Goal: Information Seeking & Learning: Learn about a topic

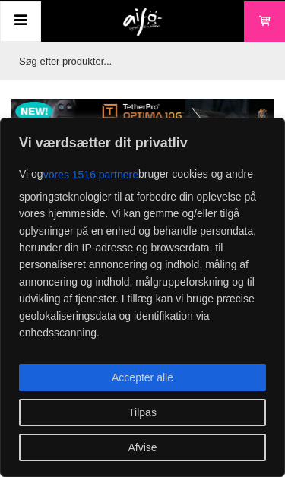
click at [158, 382] on button "Accepter alle" at bounding box center [142, 376] width 247 height 27
checkbox input "true"
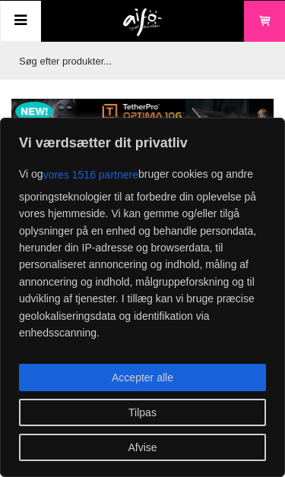
checkbox input "true"
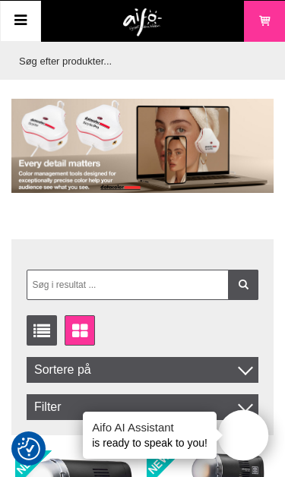
click at [24, 21] on icon at bounding box center [20, 21] width 18 height 22
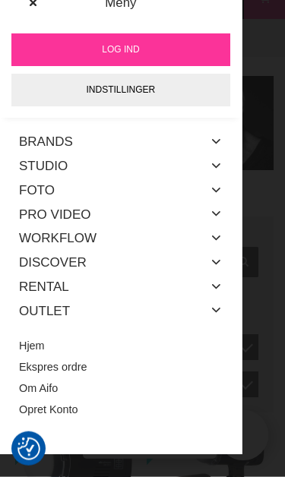
scroll to position [26, 0]
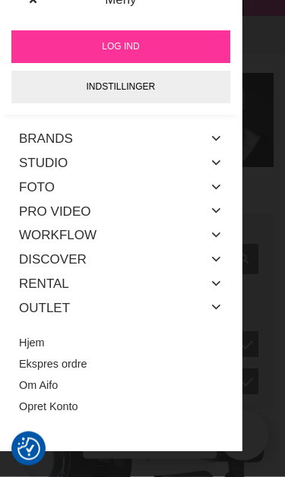
click at [219, 284] on icon at bounding box center [216, 284] width 12 height 20
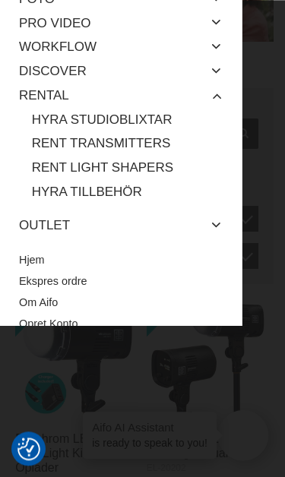
scroll to position [151, 0]
click at [51, 303] on link "Om Aifo" at bounding box center [120, 302] width 203 height 21
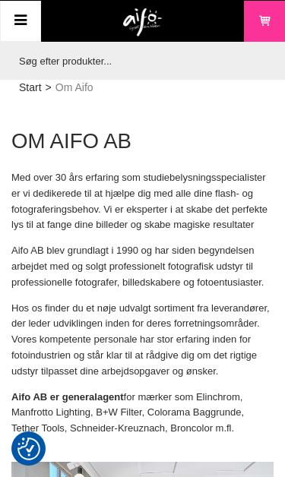
checkbox input "true"
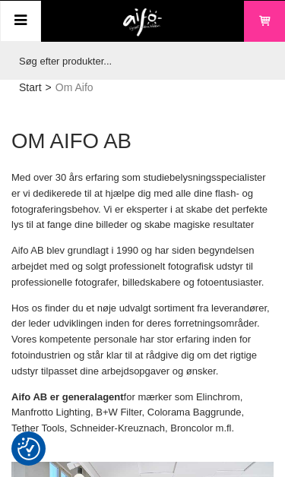
checkbox input "true"
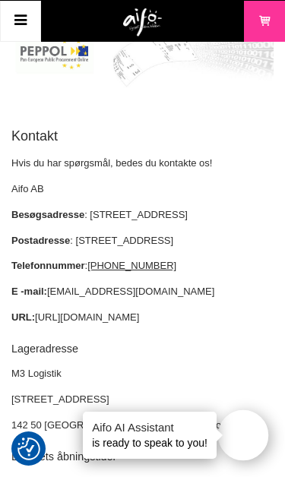
scroll to position [2908, 0]
